Goal: Information Seeking & Learning: Learn about a topic

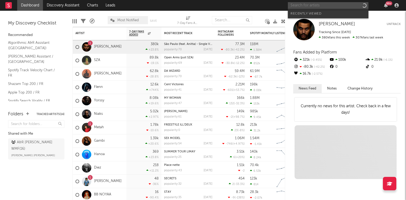
click at [322, 6] on input "text" at bounding box center [328, 5] width 81 height 7
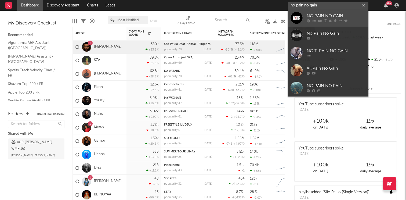
type input "no pain no gain"
click at [343, 15] on div "NO PAIN NO GAIN" at bounding box center [336, 16] width 59 height 6
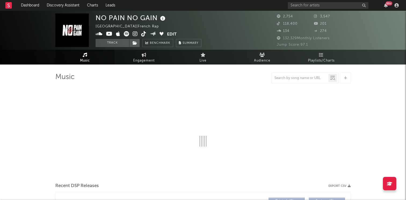
select select "1w"
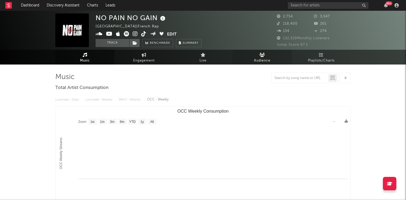
click at [248, 61] on link "Audience" at bounding box center [262, 57] width 59 height 15
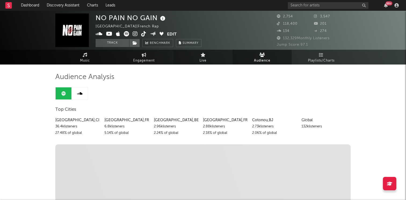
click at [201, 58] on span "Live" at bounding box center [203, 60] width 7 height 6
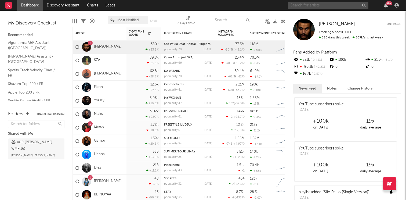
click at [346, 2] on input "text" at bounding box center [328, 5] width 81 height 7
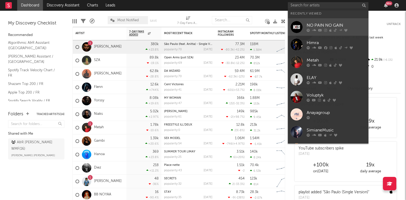
click at [338, 22] on link "NO PAIN NO GAIN" at bounding box center [328, 26] width 81 height 17
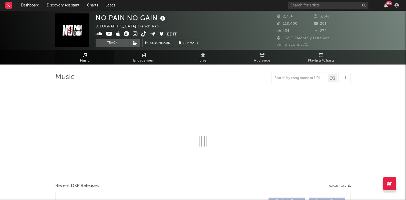
select select "1w"
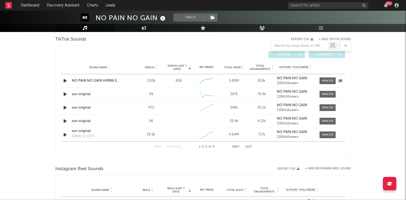
scroll to position [279, 0]
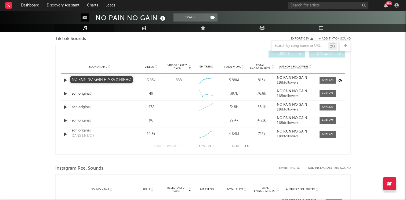
click at [104, 80] on div "NO PAIN NO GAIN HIMRA X NINHO" at bounding box center [100, 80] width 56 height 5
click at [84, 94] on div "son original" at bounding box center [100, 93] width 56 height 5
click at [84, 106] on div "son original" at bounding box center [100, 107] width 56 height 5
click at [81, 121] on div "son original" at bounding box center [100, 120] width 56 height 5
click at [85, 132] on div "son original" at bounding box center [100, 130] width 56 height 5
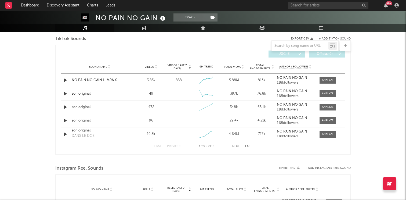
click at [236, 146] on button "Next" at bounding box center [236, 146] width 8 height 3
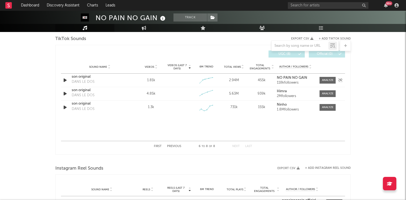
click at [80, 77] on div "son original" at bounding box center [100, 76] width 56 height 5
click at [84, 92] on div "son original" at bounding box center [100, 90] width 56 height 5
click at [82, 104] on div "son original" at bounding box center [100, 103] width 56 height 5
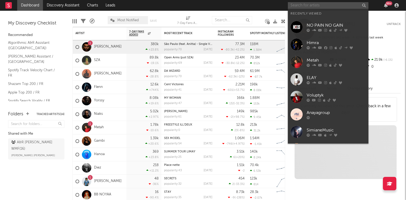
click at [301, 5] on input "text" at bounding box center [328, 5] width 81 height 7
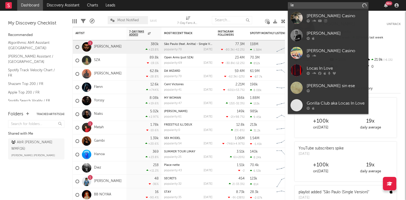
type input "l"
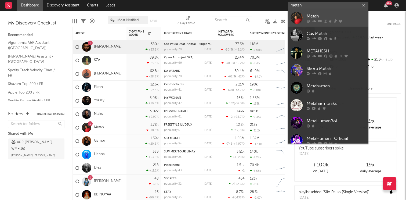
type input "metah"
click at [322, 15] on div "Metah" at bounding box center [336, 16] width 59 height 6
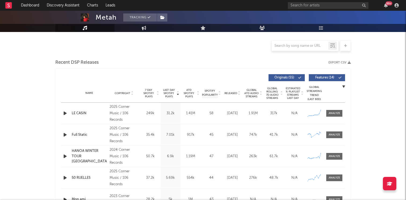
scroll to position [143, 0]
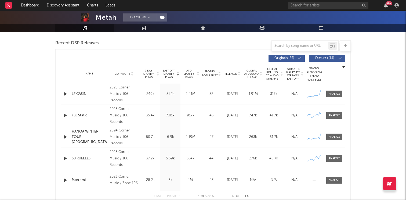
click at [80, 94] on div "LE CASIN" at bounding box center [89, 93] width 35 height 5
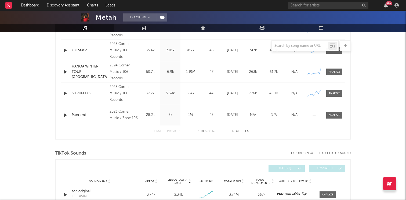
select select "6m"
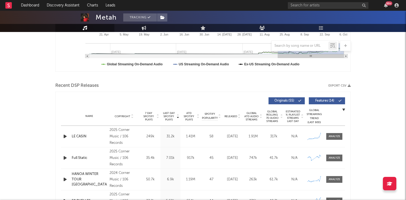
scroll to position [185, 0]
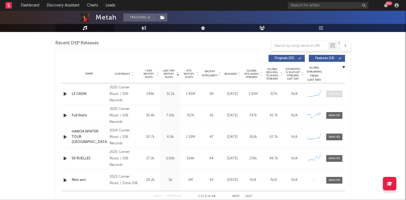
click at [334, 93] on div at bounding box center [335, 94] width 12 height 4
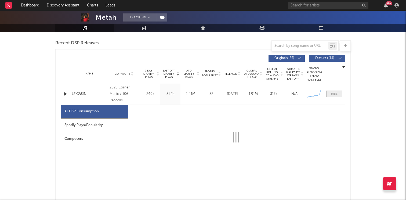
select select "1w"
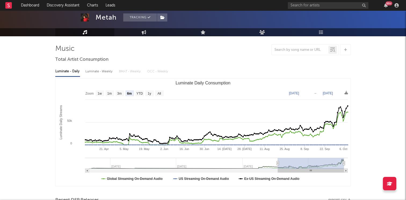
scroll to position [0, 0]
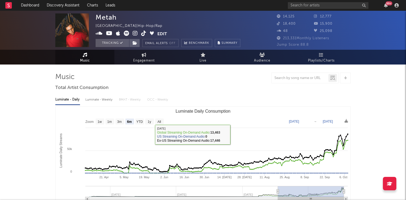
click at [83, 59] on span "Music" at bounding box center [85, 60] width 10 height 6
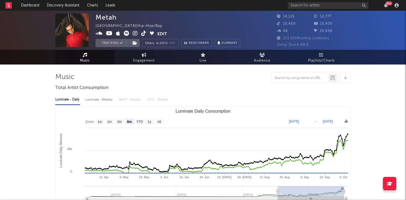
click at [88, 60] on span "Music" at bounding box center [85, 60] width 10 height 6
click at [104, 41] on button "Tracking" at bounding box center [113, 43] width 34 height 8
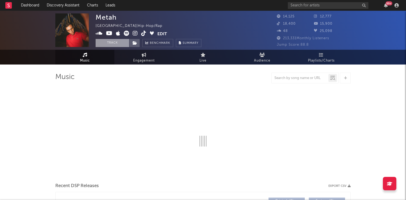
select select "6m"
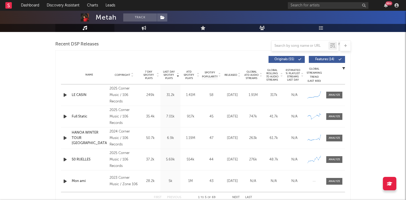
scroll to position [185, 0]
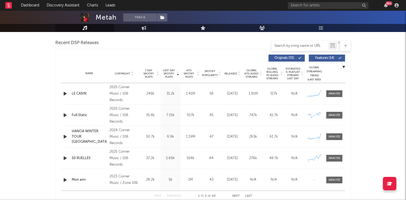
click at [288, 46] on input "text" at bounding box center [300, 46] width 57 height 4
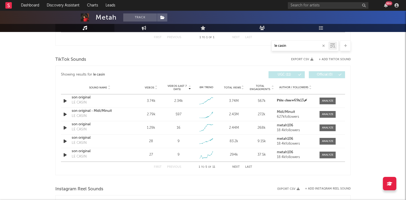
scroll to position [259, 0]
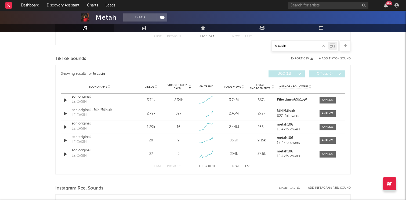
type input "le casin"
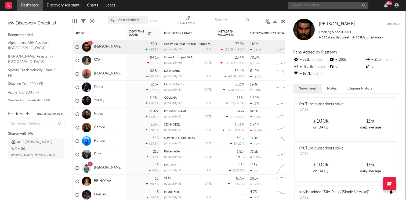
click at [298, 5] on input "text" at bounding box center [328, 5] width 81 height 7
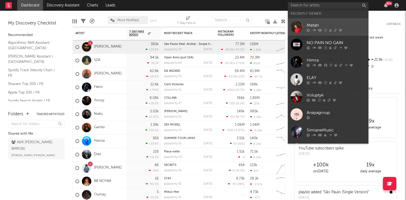
click at [296, 25] on div at bounding box center [297, 27] width 12 height 12
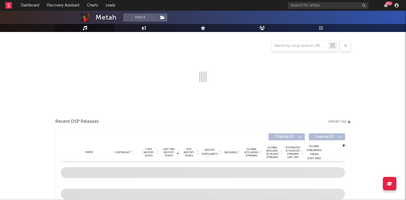
scroll to position [100, 0]
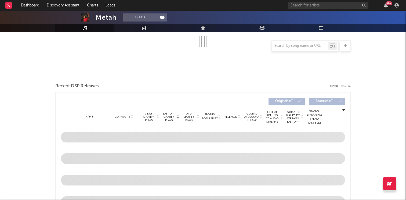
select select "6m"
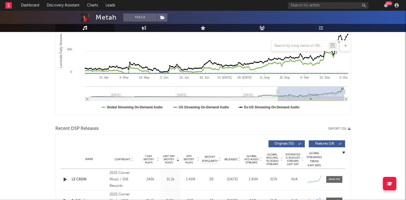
scroll to position [0, 0]
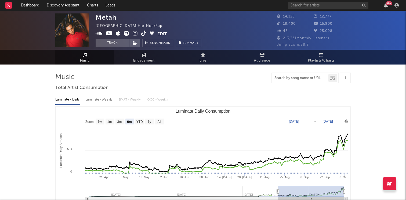
click at [289, 78] on input "text" at bounding box center [300, 78] width 57 height 4
type input "le casin"
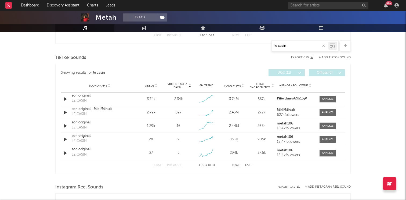
scroll to position [260, 0]
click at [83, 96] on div "son original" at bounding box center [100, 94] width 56 height 5
click at [103, 109] on div "son original - Midi/Minuit" at bounding box center [100, 108] width 56 height 5
click at [86, 122] on div "son original" at bounding box center [100, 121] width 56 height 5
click at [82, 135] on div "son original" at bounding box center [100, 135] width 56 height 5
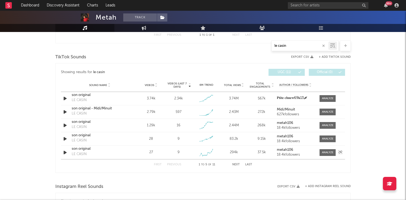
click at [74, 149] on div "son original" at bounding box center [100, 148] width 56 height 5
click at [237, 164] on button "Next" at bounding box center [236, 164] width 8 height 3
click at [235, 164] on button "Next" at bounding box center [236, 164] width 8 height 3
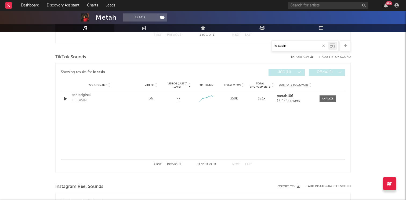
click at [235, 165] on button "Next" at bounding box center [236, 164] width 8 height 3
click at [167, 163] on button "Previous" at bounding box center [174, 164] width 14 height 3
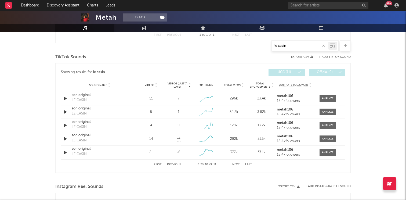
click at [167, 164] on button "Previous" at bounding box center [174, 164] width 14 height 3
click at [235, 165] on button "Next" at bounding box center [236, 164] width 8 height 3
click at [77, 94] on div "son original" at bounding box center [100, 94] width 56 height 5
click at [82, 110] on div "son original" at bounding box center [100, 108] width 56 height 5
click at [88, 122] on div "son original" at bounding box center [100, 121] width 56 height 5
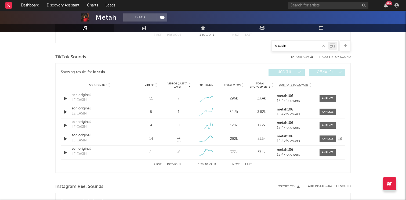
click at [81, 136] on div "son original" at bounding box center [100, 135] width 56 height 5
click at [84, 148] on div "son original" at bounding box center [100, 148] width 56 height 5
click at [235, 164] on button "Next" at bounding box center [236, 164] width 8 height 3
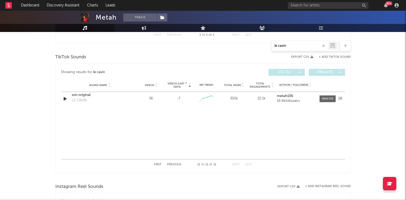
click at [100, 96] on div "son original" at bounding box center [100, 94] width 56 height 5
